Goal: Check status: Check status

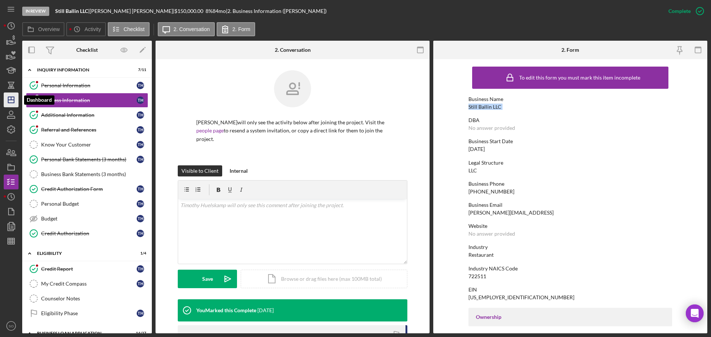
drag, startPoint x: 7, startPoint y: 97, endPoint x: 17, endPoint y: 102, distance: 10.3
click at [7, 97] on icon "Icon/Dashboard" at bounding box center [11, 100] width 19 height 19
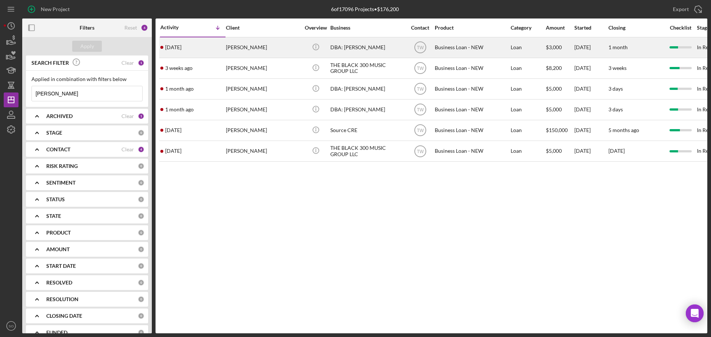
click at [234, 50] on div "[PERSON_NAME]" at bounding box center [263, 48] width 74 height 20
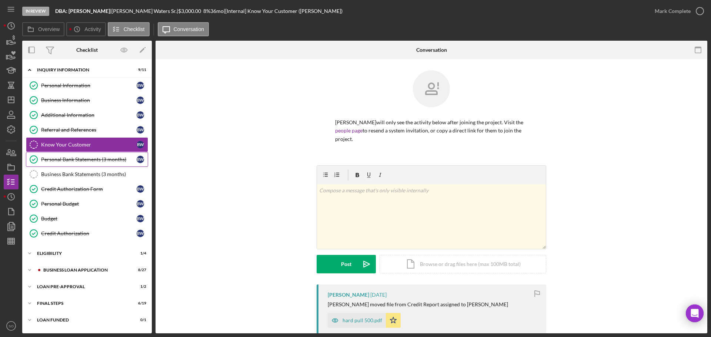
click at [76, 164] on link "Personal Bank Statements (3 months) Personal Bank Statements (3 months) B W" at bounding box center [87, 159] width 122 height 15
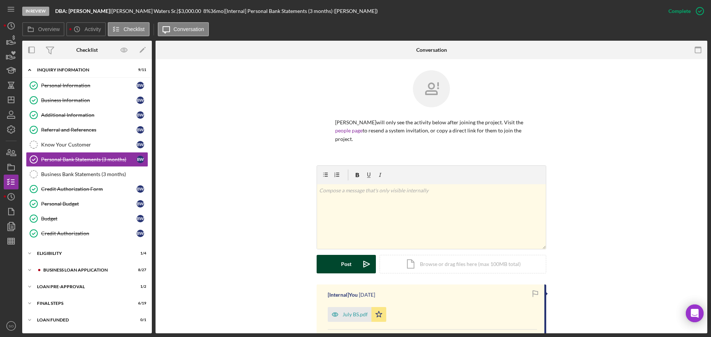
scroll to position [169, 0]
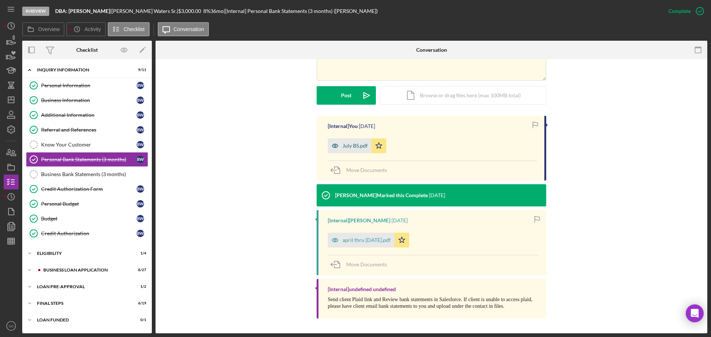
click at [352, 149] on div "July BS.pdf" at bounding box center [354, 146] width 25 height 6
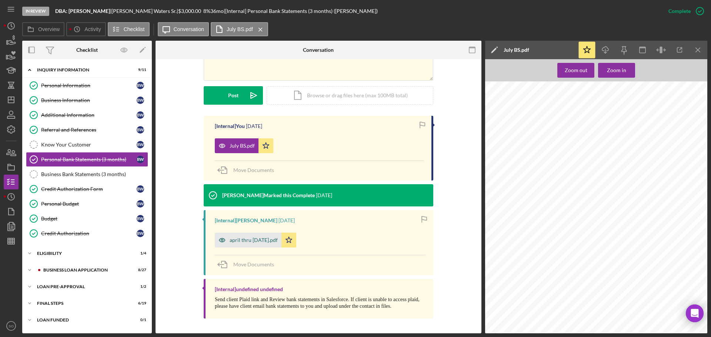
click at [242, 241] on div "april thru [DATE].pdf" at bounding box center [254, 240] width 48 height 6
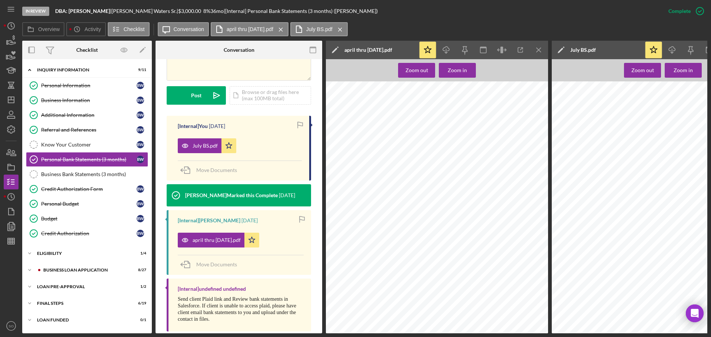
scroll to position [0, 10]
click at [463, 72] on div "Zoom in" at bounding box center [457, 70] width 19 height 15
click at [463, 73] on div "Zoom in" at bounding box center [457, 70] width 19 height 15
